Goal: Task Accomplishment & Management: Manage account settings

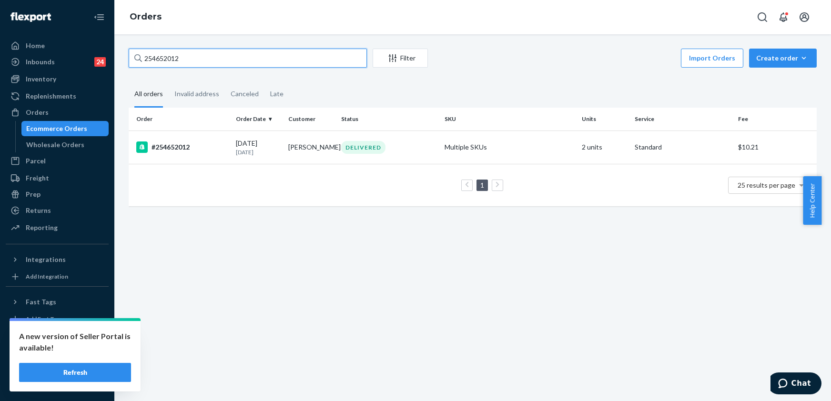
drag, startPoint x: 181, startPoint y: 56, endPoint x: 130, endPoint y: 58, distance: 51.0
click at [130, 58] on input "254652012" at bounding box center [248, 58] width 238 height 19
type input "255052787"
click at [172, 145] on div "#255052787" at bounding box center [182, 147] width 92 height 11
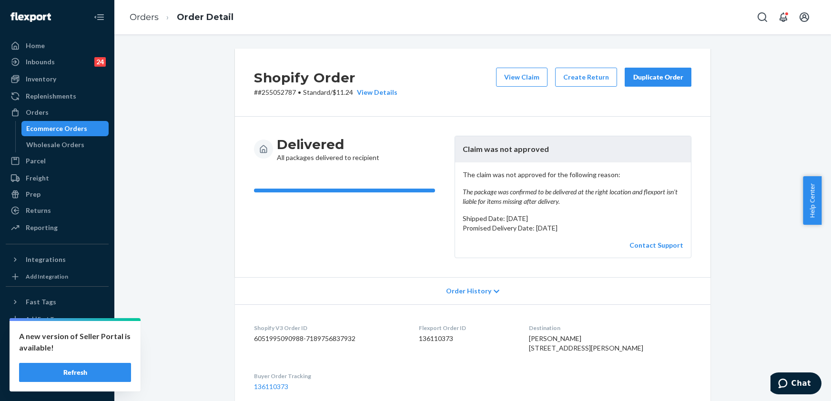
click at [651, 77] on div "Duplicate Order" at bounding box center [658, 77] width 51 height 10
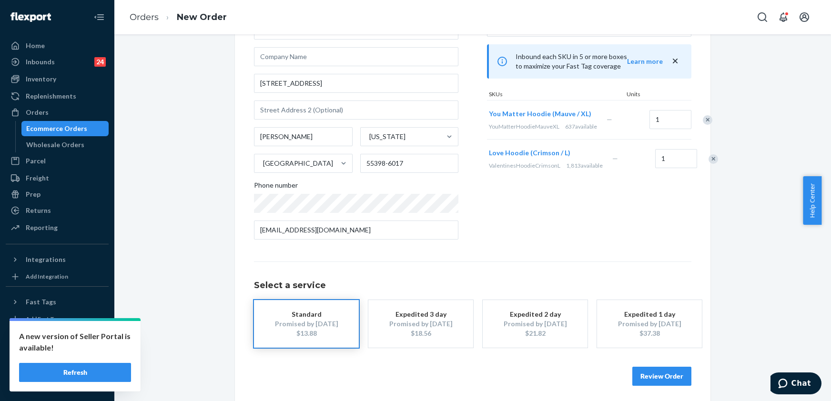
scroll to position [80, 0]
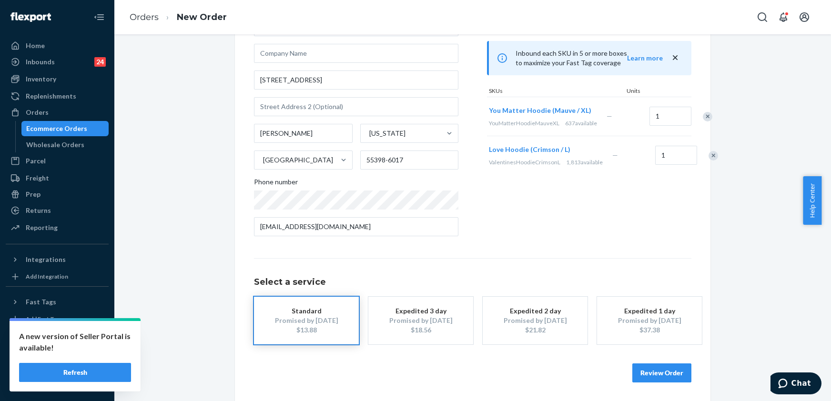
click at [664, 372] on button "Review Order" at bounding box center [661, 373] width 59 height 19
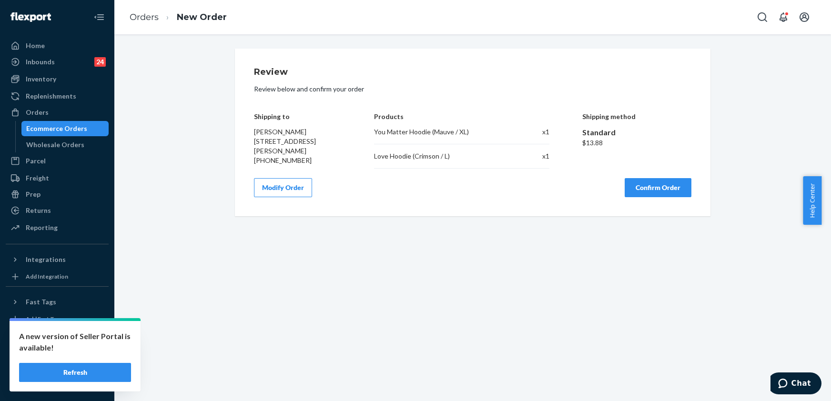
scroll to position [0, 0]
click at [676, 194] on button "Confirm Order" at bounding box center [658, 187] width 67 height 19
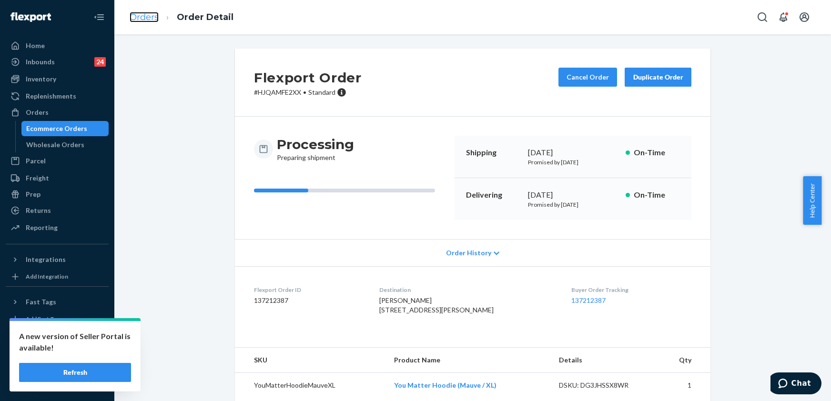
click at [144, 16] on link "Orders" at bounding box center [144, 17] width 29 height 10
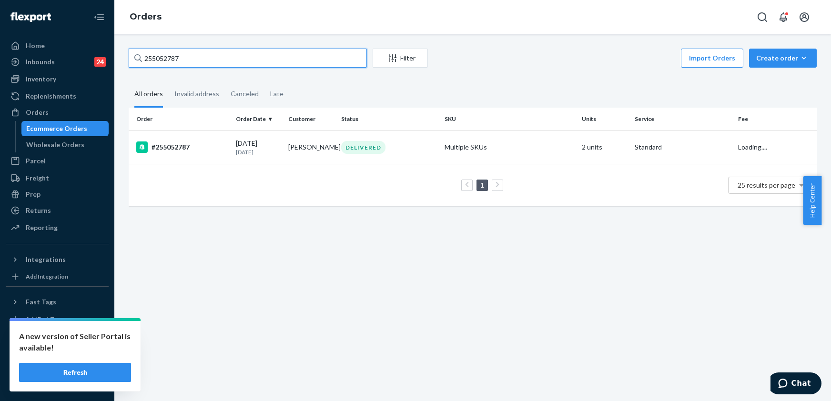
drag, startPoint x: 189, startPoint y: 58, endPoint x: 125, endPoint y: 61, distance: 64.4
click at [125, 61] on div "255052787 Filter Import Orders Create order Ecommerce order Removal order All o…" at bounding box center [473, 132] width 702 height 167
paste input "11986"
type input "255119867"
click at [185, 143] on div "#255119867" at bounding box center [182, 147] width 92 height 11
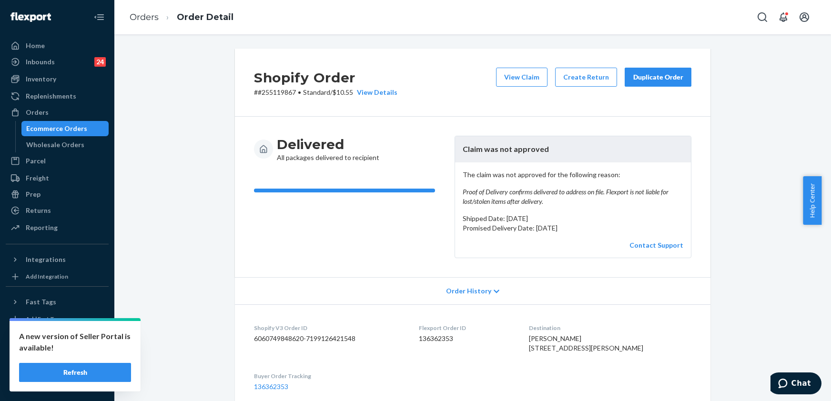
click at [678, 73] on div "Duplicate Order" at bounding box center [658, 77] width 51 height 10
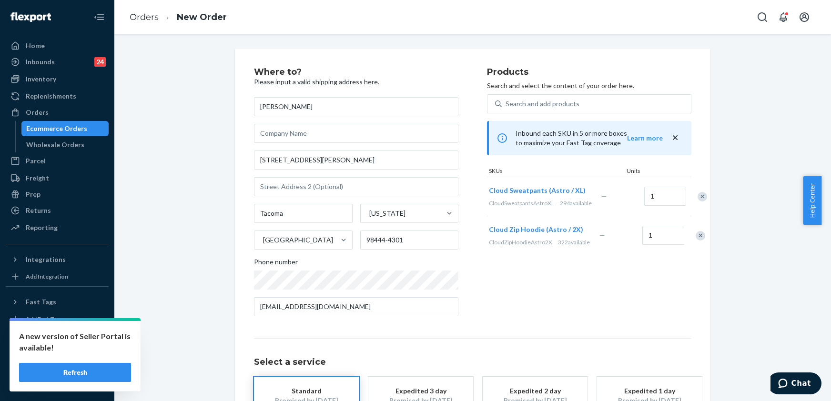
scroll to position [80, 0]
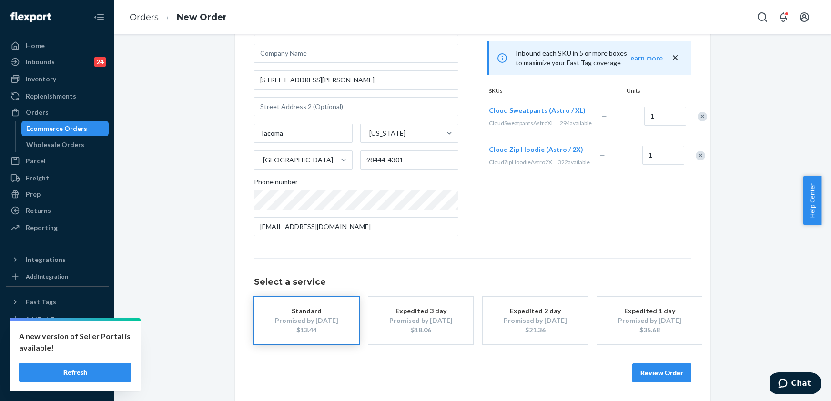
click at [650, 378] on button "Review Order" at bounding box center [661, 373] width 59 height 19
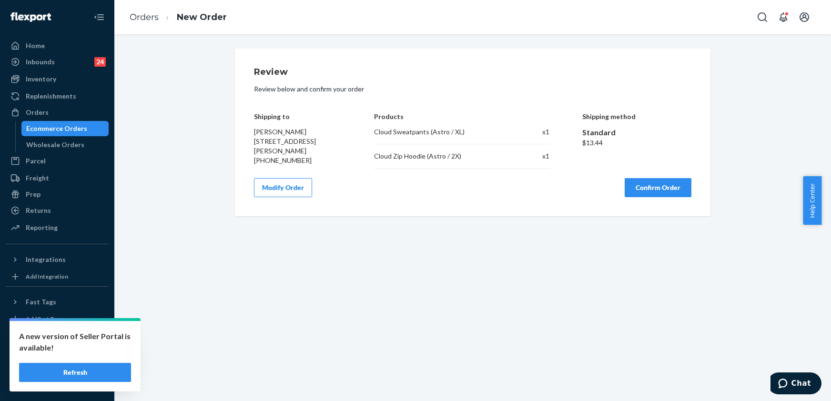
click at [660, 190] on button "Confirm Order" at bounding box center [658, 187] width 67 height 19
